Goal: Answer question/provide support

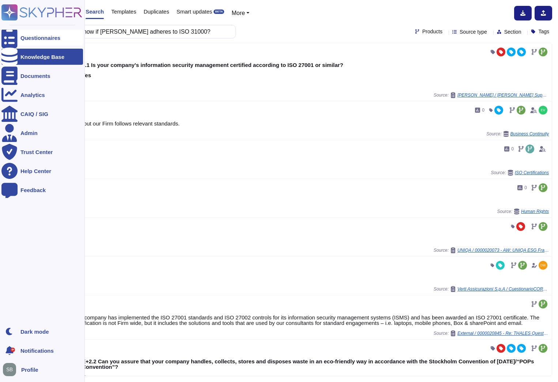
click at [5, 35] on icon at bounding box center [9, 38] width 16 height 22
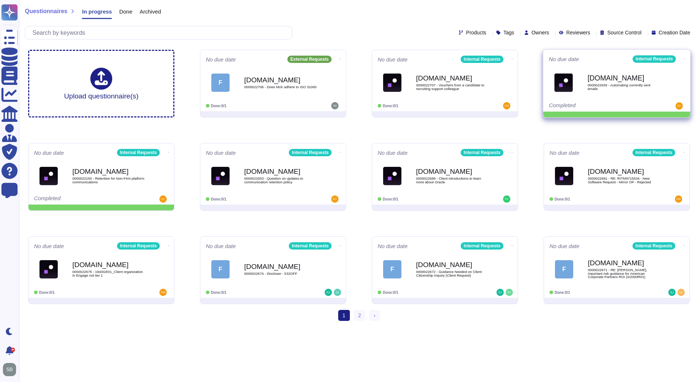
click at [684, 58] on icon at bounding box center [684, 59] width 1 height 2
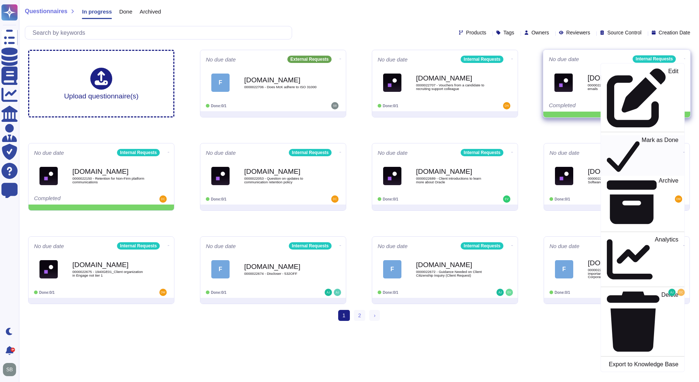
click at [643, 137] on p "Mark as Done" at bounding box center [660, 155] width 37 height 37
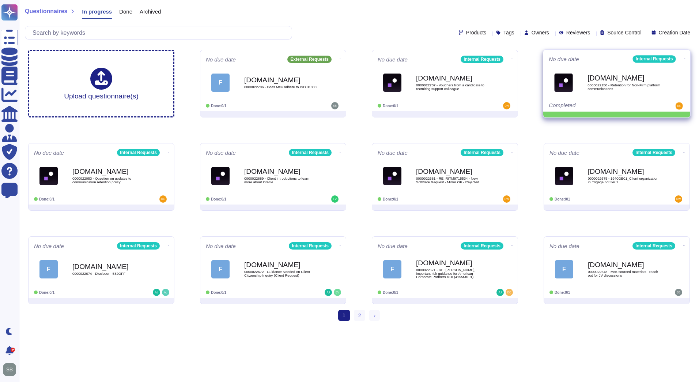
click at [684, 58] on icon at bounding box center [684, 59] width 1 height 2
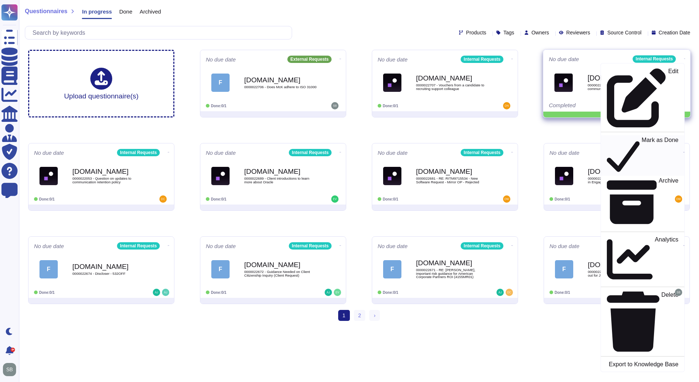
click at [642, 137] on p "Mark as Done" at bounding box center [660, 155] width 37 height 37
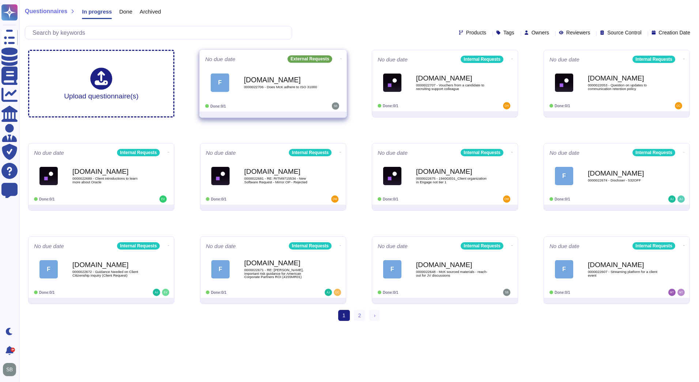
click at [277, 91] on div "[DOMAIN_NAME] 0000022706 - Does McK adhere to ISO 31000" at bounding box center [281, 83] width 74 height 30
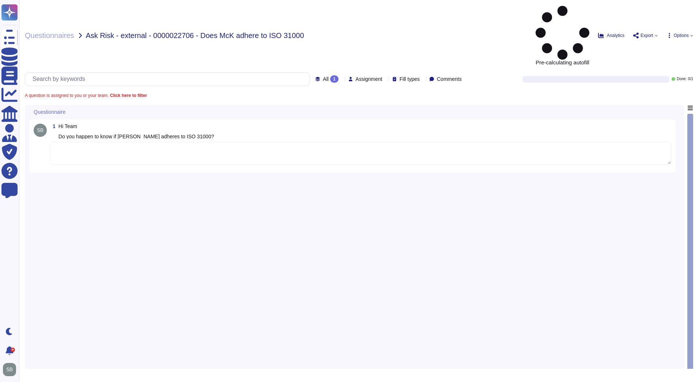
click at [93, 142] on textarea at bounding box center [361, 153] width 622 height 23
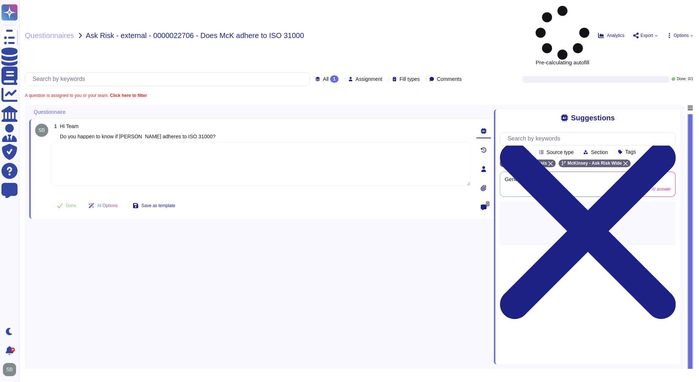
paste textarea "Loremips dol sitametco ad eli seddoeius tempor inc UTL 69624 etdolorem, al eni …"
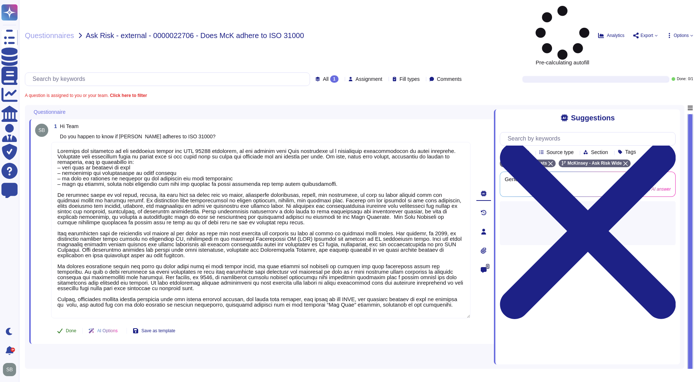
type textarea "Loremips dol sitametco ad eli seddoeius tempor inc UTL 69624 etdolorem, al eni …"
click at [68, 323] on button "Done" at bounding box center [66, 330] width 31 height 15
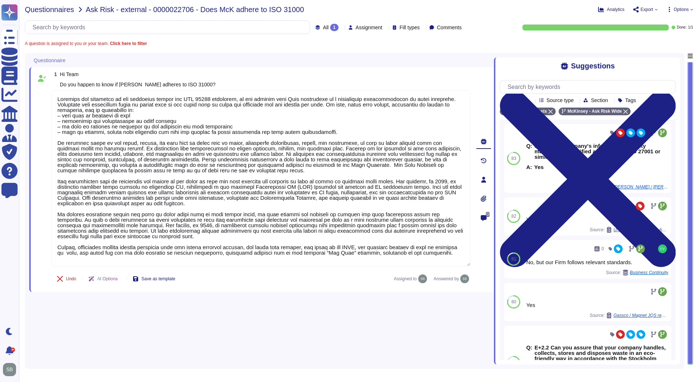
click at [36, 11] on span "Questionnaires" at bounding box center [49, 9] width 49 height 7
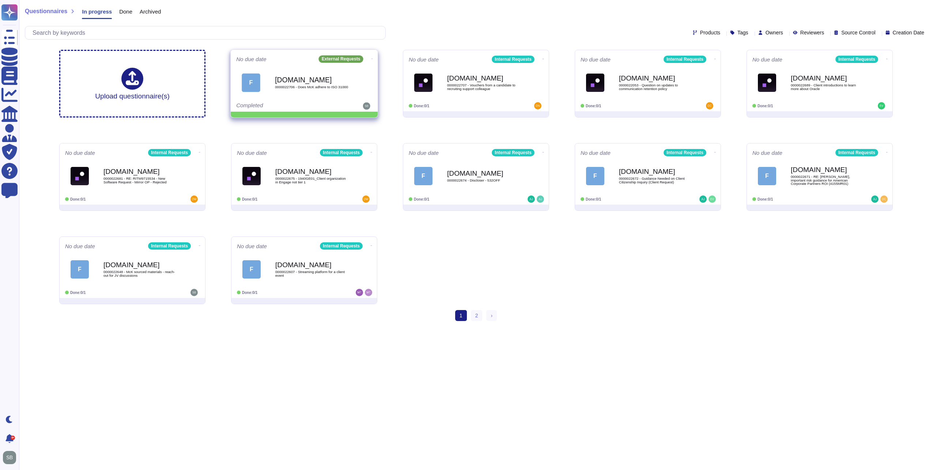
click at [372, 59] on icon at bounding box center [372, 59] width 1 height 0
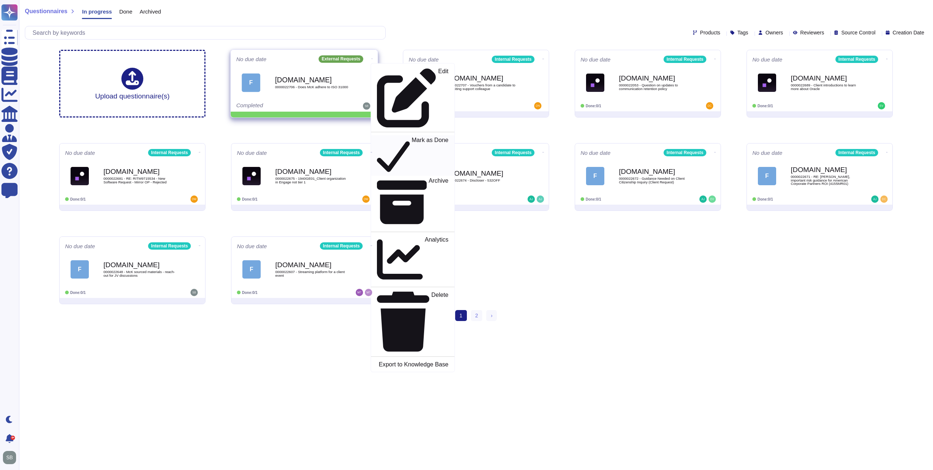
click at [412, 137] on p "Mark as Done" at bounding box center [430, 155] width 37 height 37
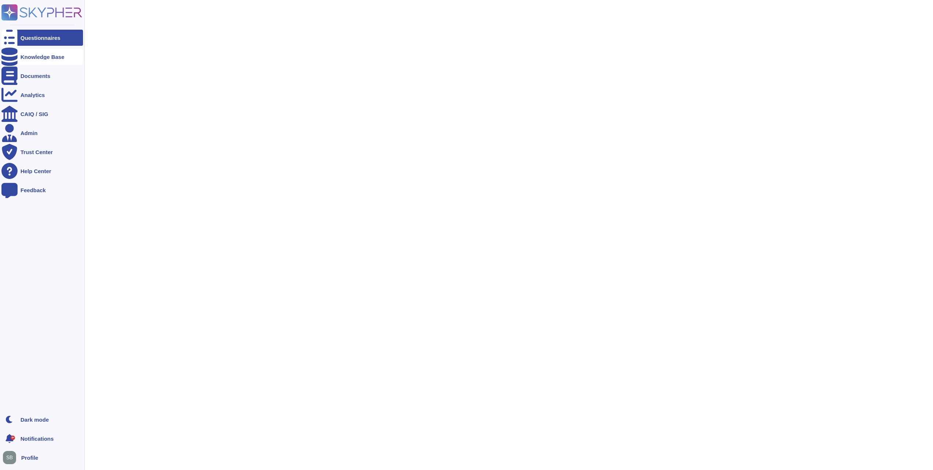
click at [12, 57] on icon at bounding box center [9, 57] width 16 height 18
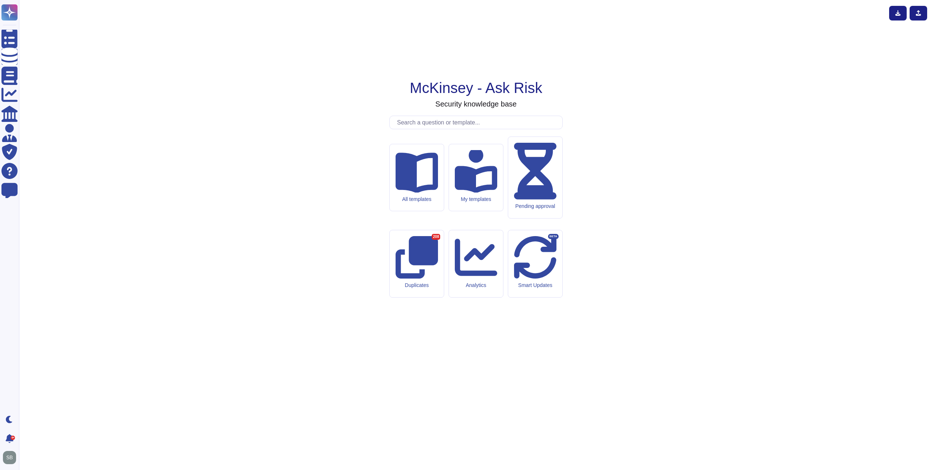
click at [427, 129] on input "text" at bounding box center [478, 122] width 169 height 13
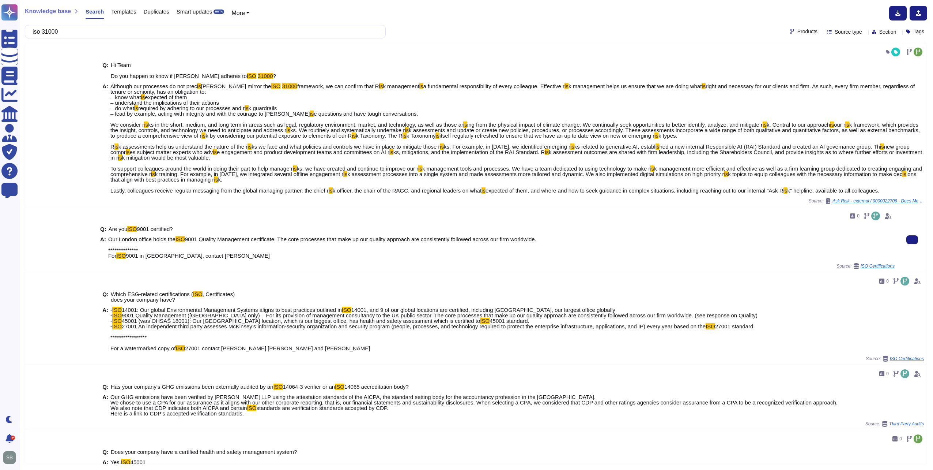
type input "iso 31000"
click at [331, 269] on div "**********" at bounding box center [497, 239] width 801 height 65
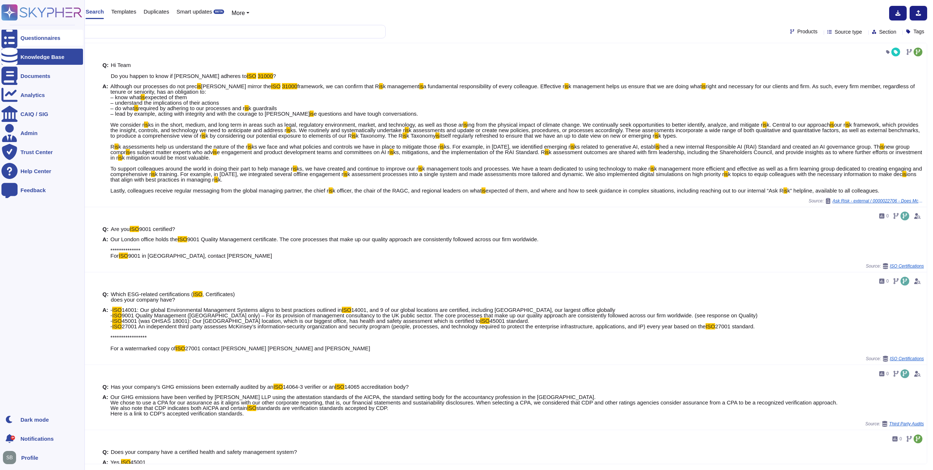
click at [14, 41] on div at bounding box center [9, 38] width 16 height 16
